Goal: Task Accomplishment & Management: Manage account settings

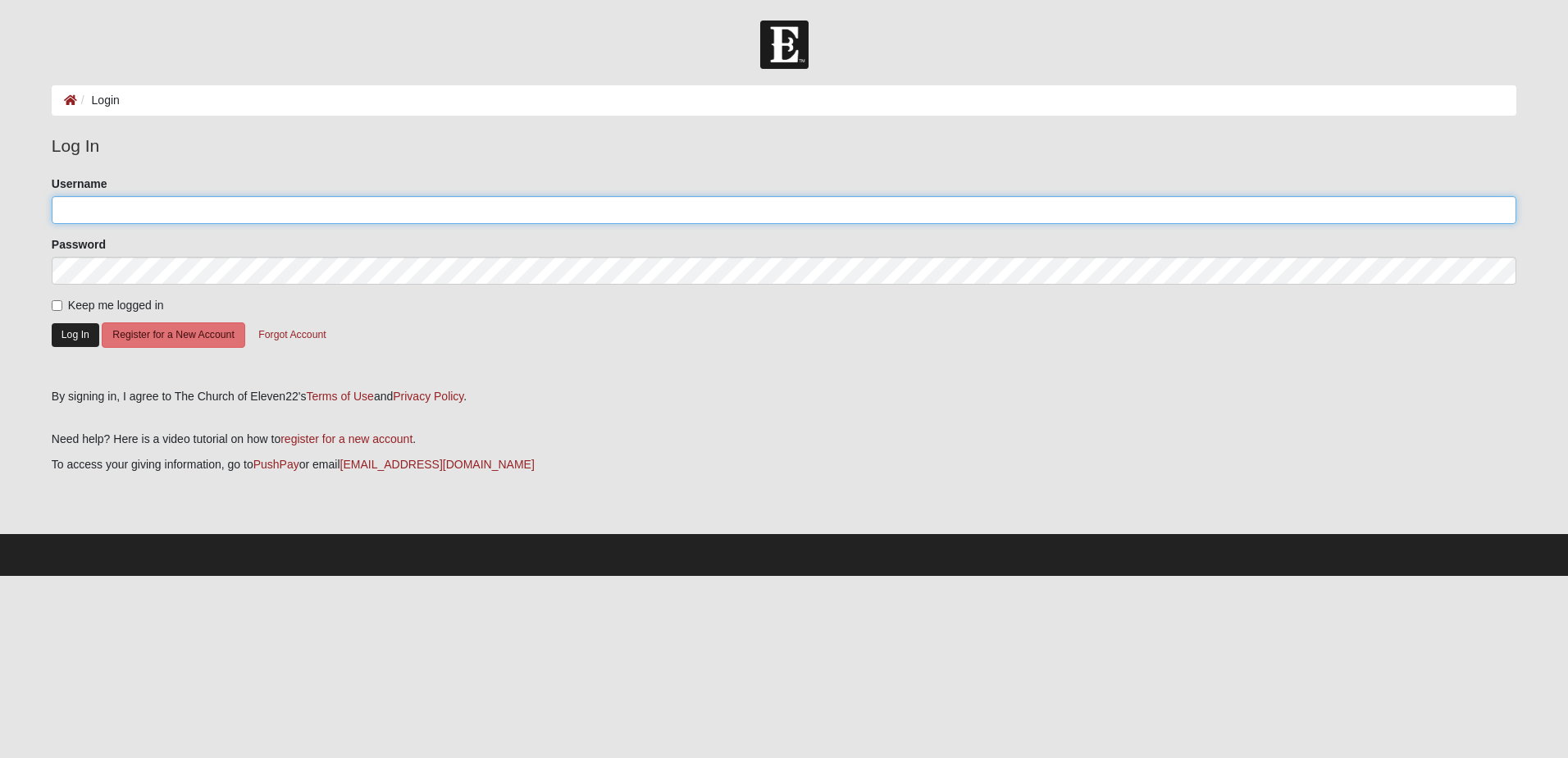
type input "dvreed"
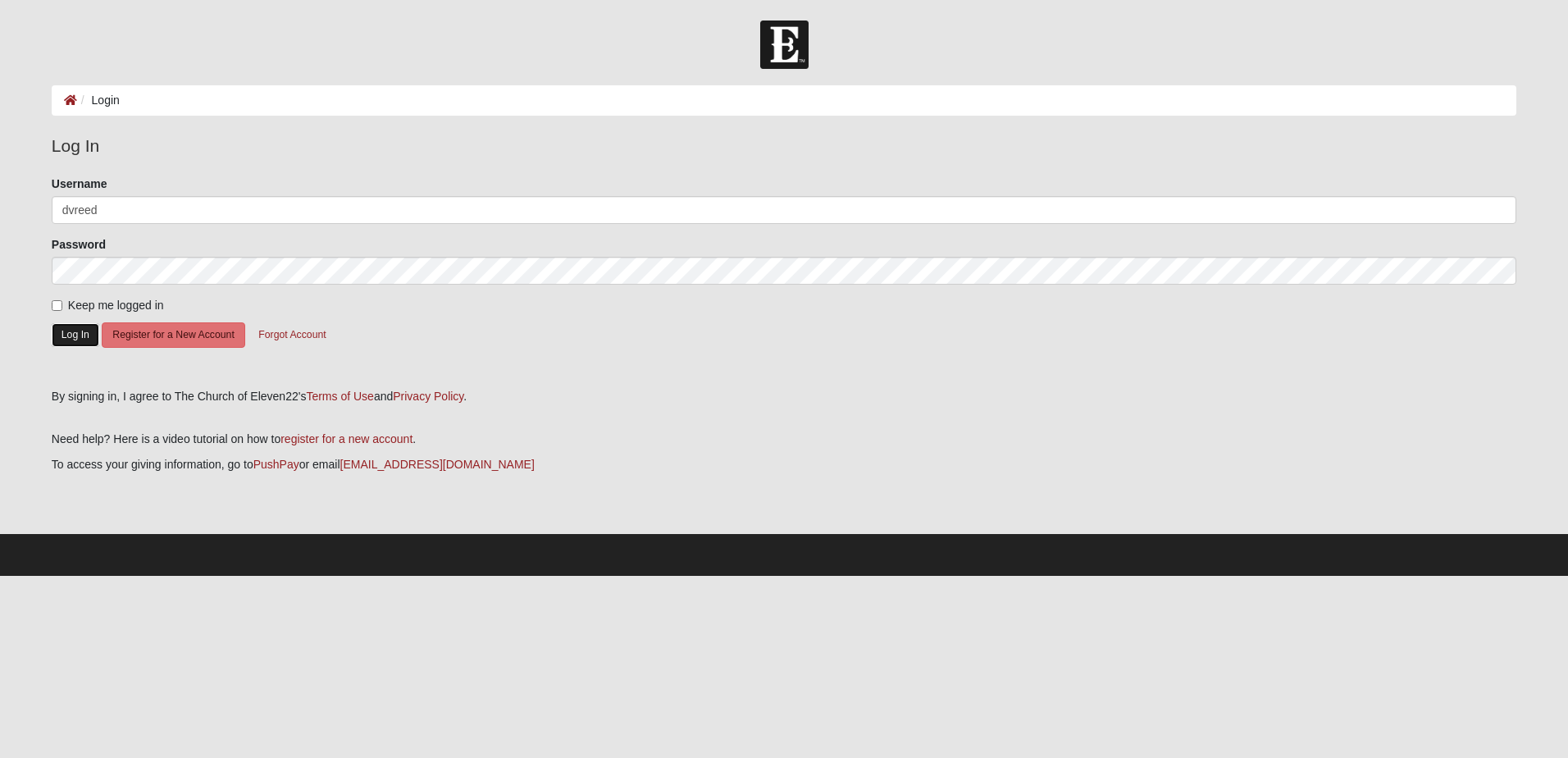
click at [87, 338] on button "Log In" at bounding box center [75, 335] width 48 height 23
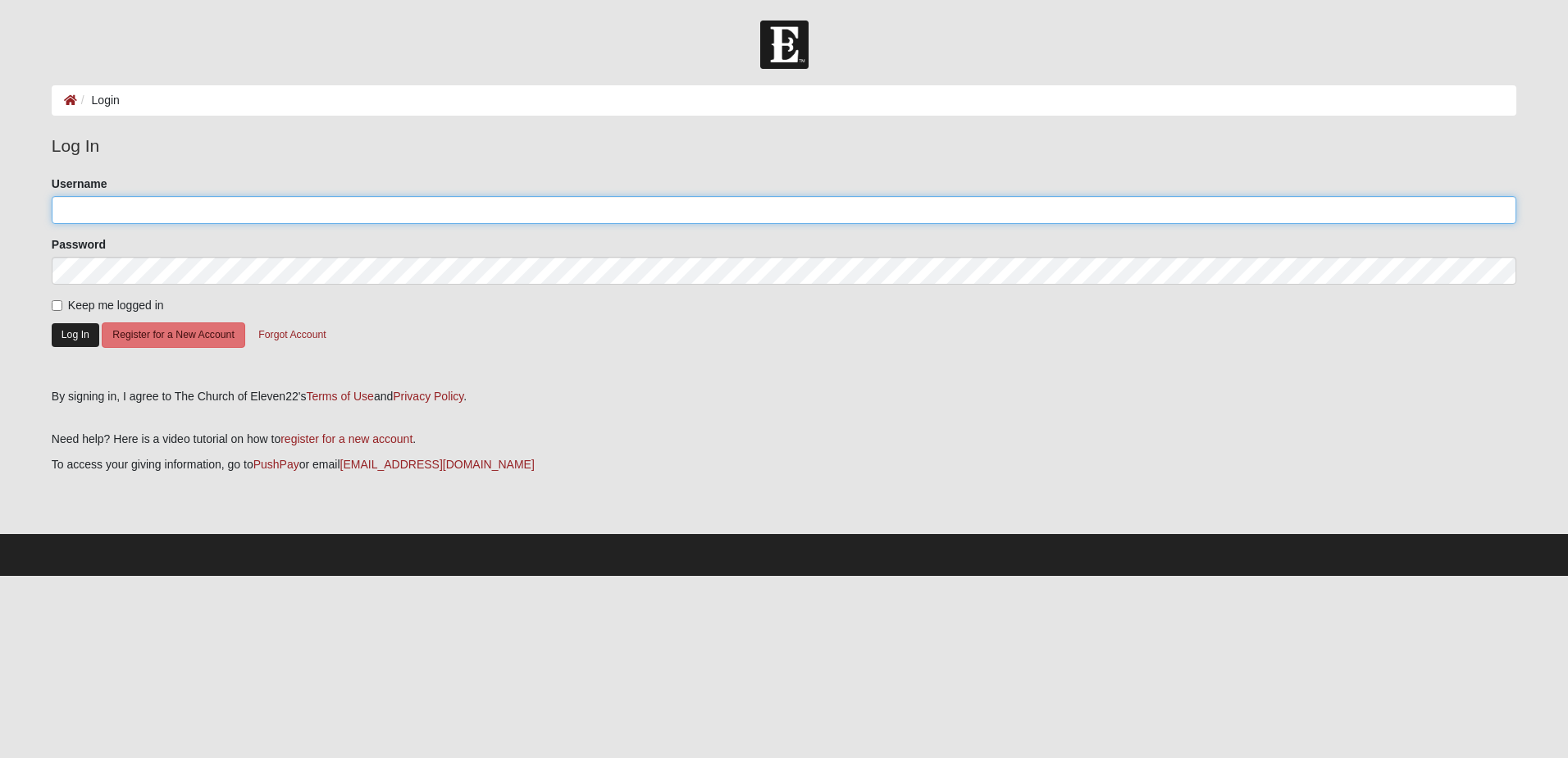
type input "dvreed"
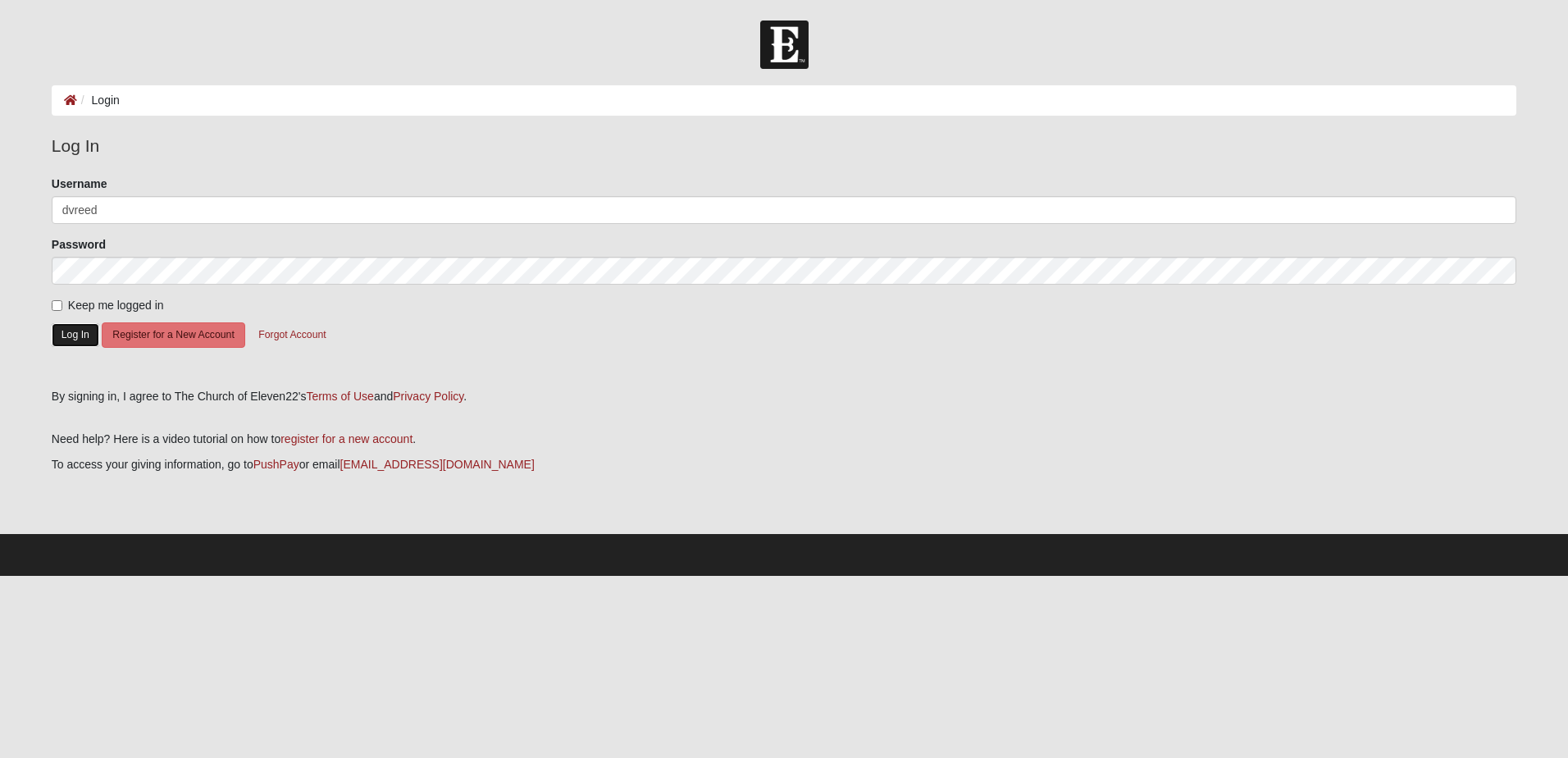
click at [64, 335] on button "Log In" at bounding box center [75, 335] width 48 height 23
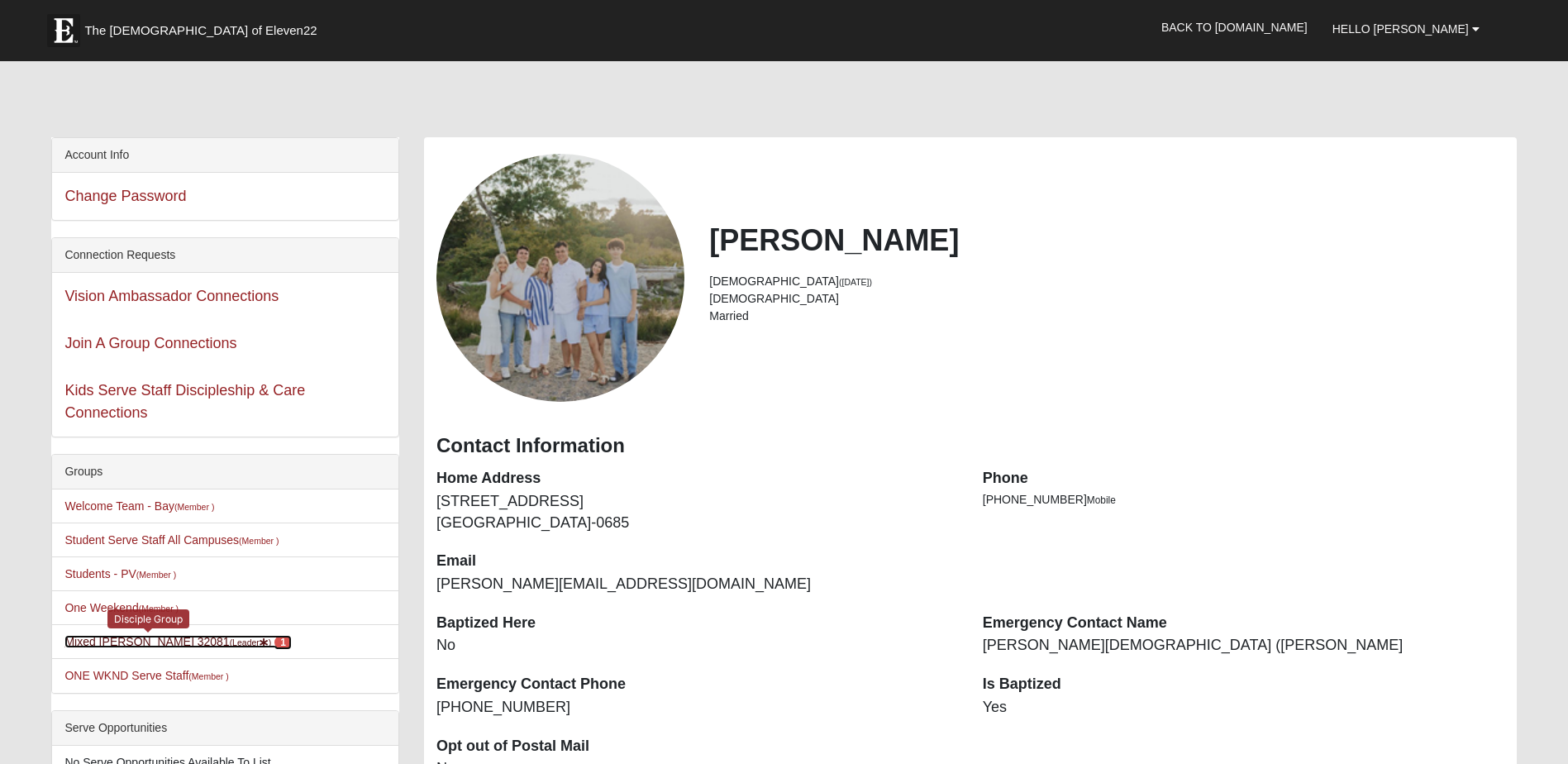
click at [154, 638] on link "Mixed [PERSON_NAME] 32081 (Leader ) 1" at bounding box center [178, 640] width 226 height 13
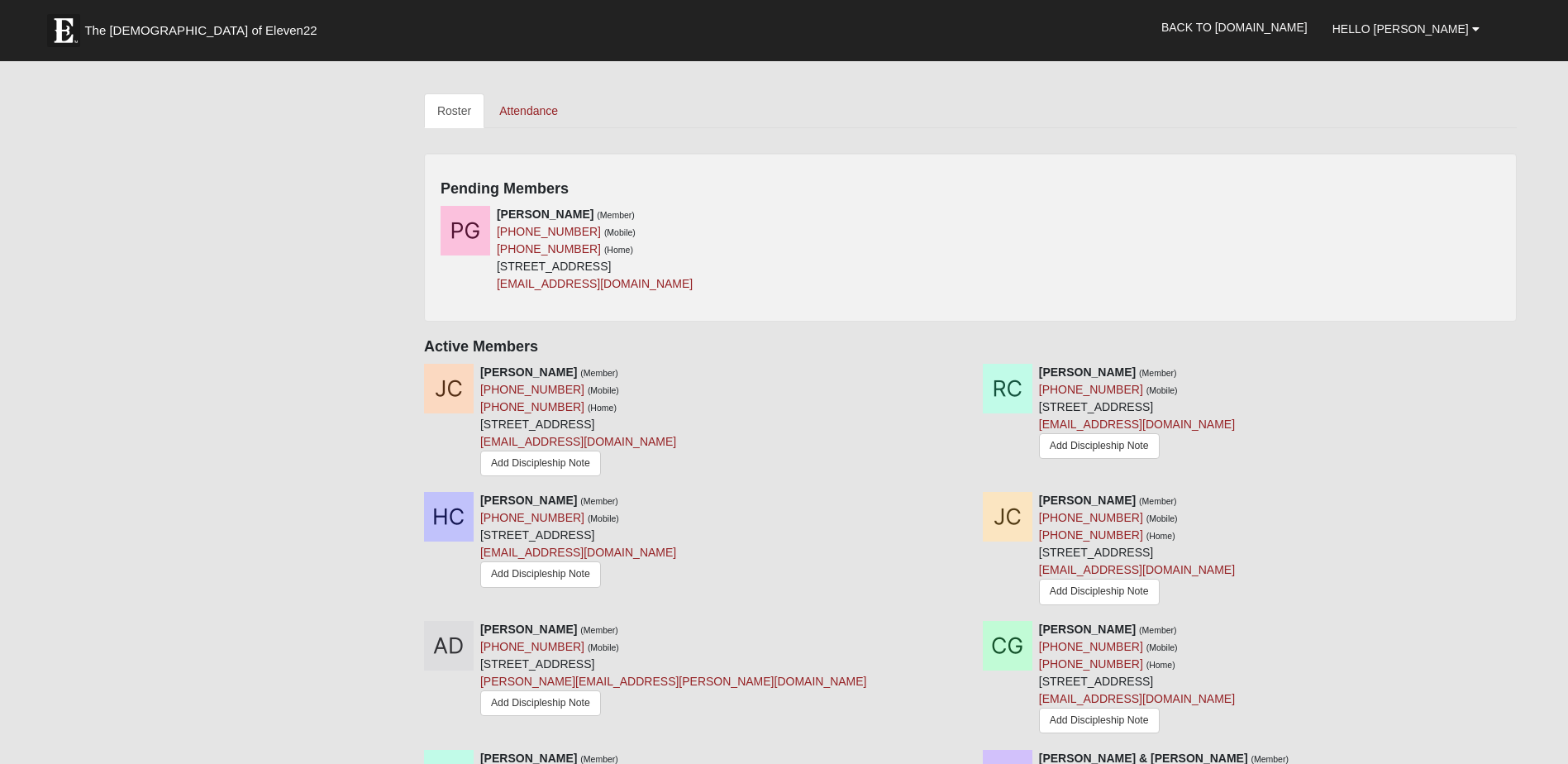
scroll to position [703, 0]
